Goal: Navigation & Orientation: Go to known website

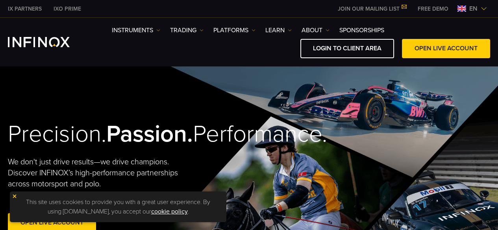
click at [483, 8] on img at bounding box center [483, 9] width 6 height 6
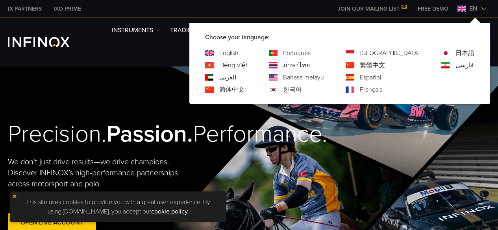
click at [385, 65] on link "繁體中文" at bounding box center [372, 65] width 25 height 9
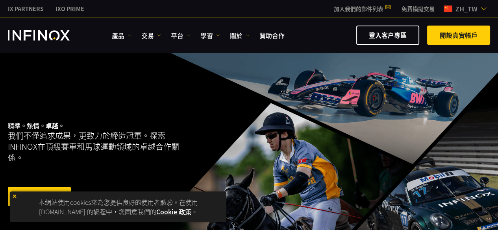
drag, startPoint x: 0, startPoint y: 0, endPoint x: 288, endPoint y: 13, distance: 288.3
click at [288, 13] on div "IX PARTNERS IXO PRIME 加入我們的郵件列表 千萬不要錯過 IX Daily 的交易機會。 立即參加！ 我已閱讀並同意 條款及細則 。 訂閱…" at bounding box center [249, 8] width 482 height 17
click at [464, 9] on span "zh_tw" at bounding box center [466, 8] width 28 height 9
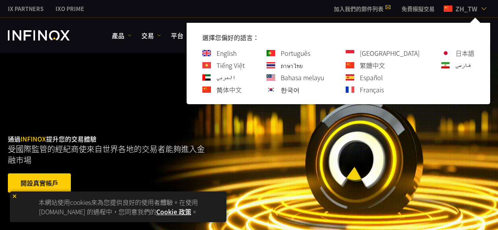
click at [385, 65] on link "繁體中文" at bounding box center [372, 65] width 25 height 9
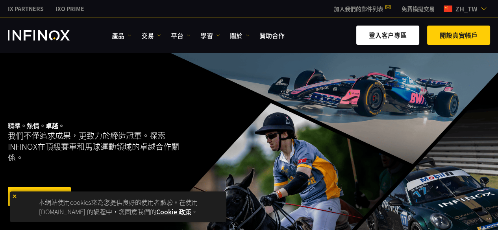
click at [406, 38] on link "登入客户專區" at bounding box center [387, 35] width 63 height 19
